Goal: Book appointment/travel/reservation

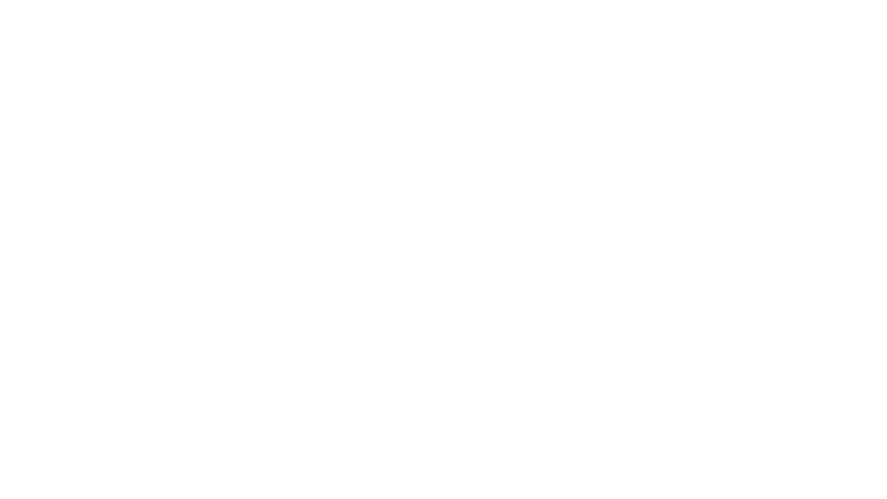
select select "**"
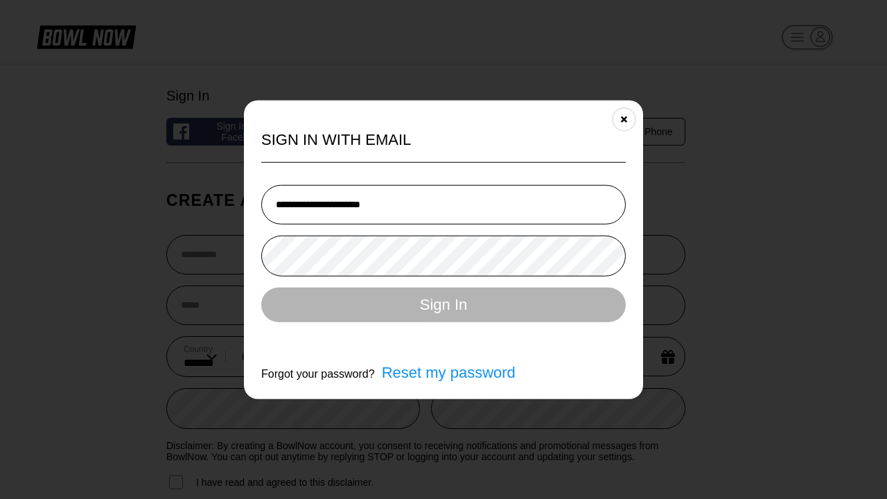
type input "**********"
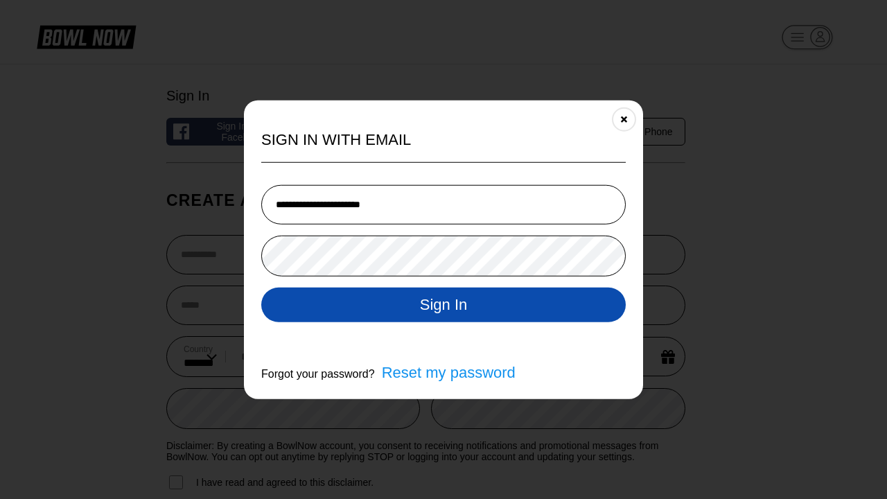
click at [443, 306] on button "Sign In" at bounding box center [443, 304] width 364 height 35
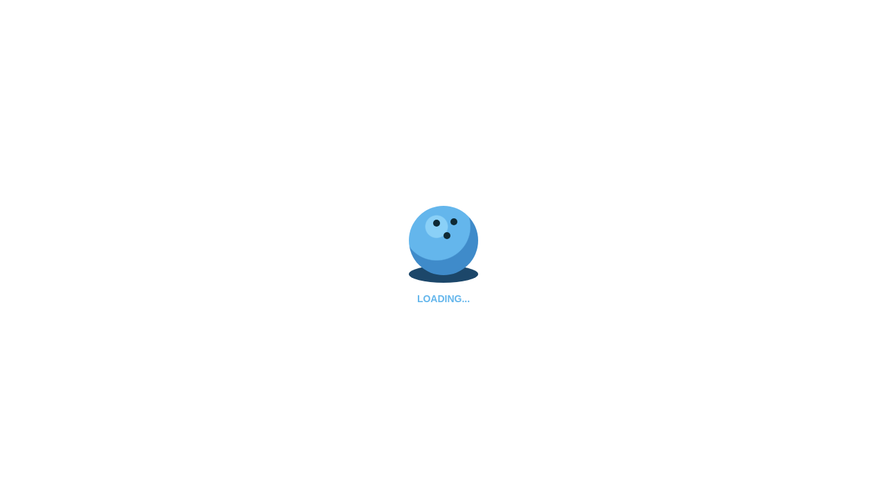
select select "**"
